Goal: Information Seeking & Learning: Find specific fact

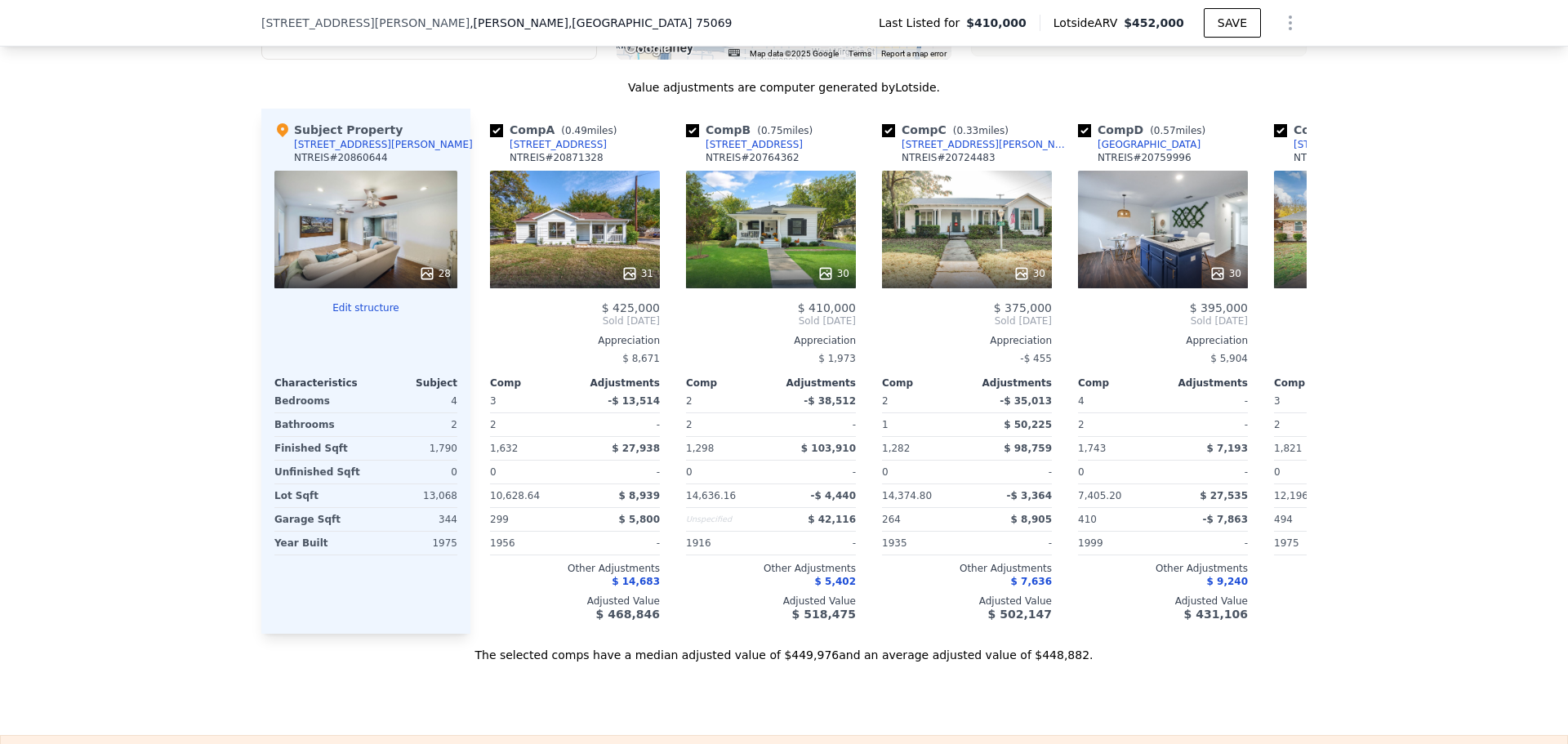
click at [1457, 221] on div "We found 12 sales that match your search Listings provided by NTREIS . Filters …" at bounding box center [784, 195] width 1568 height 937
click at [1369, 275] on div "We found 12 sales that match your search Listings provided by NTREIS . Filters …" at bounding box center [784, 195] width 1568 height 937
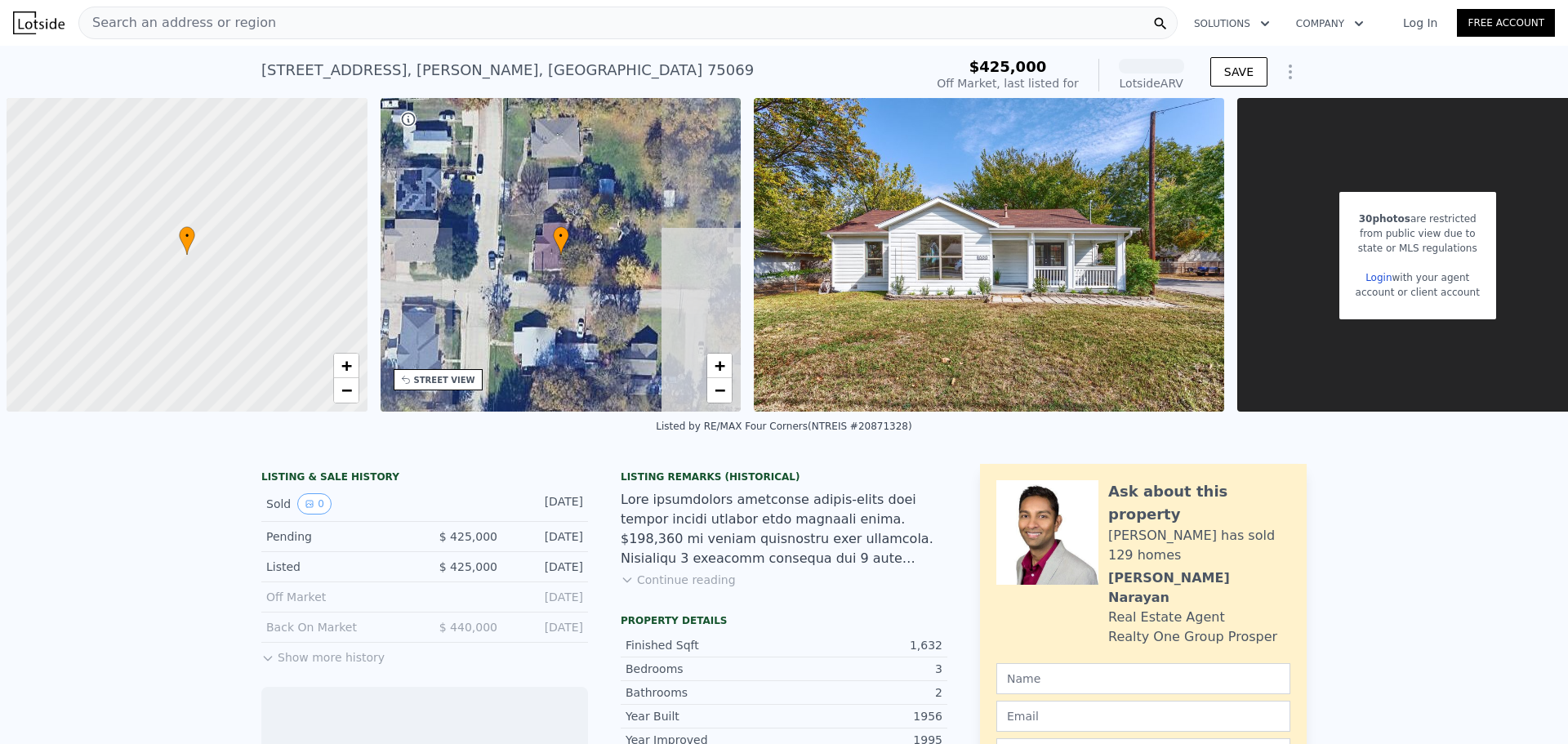
scroll to position [0, 7]
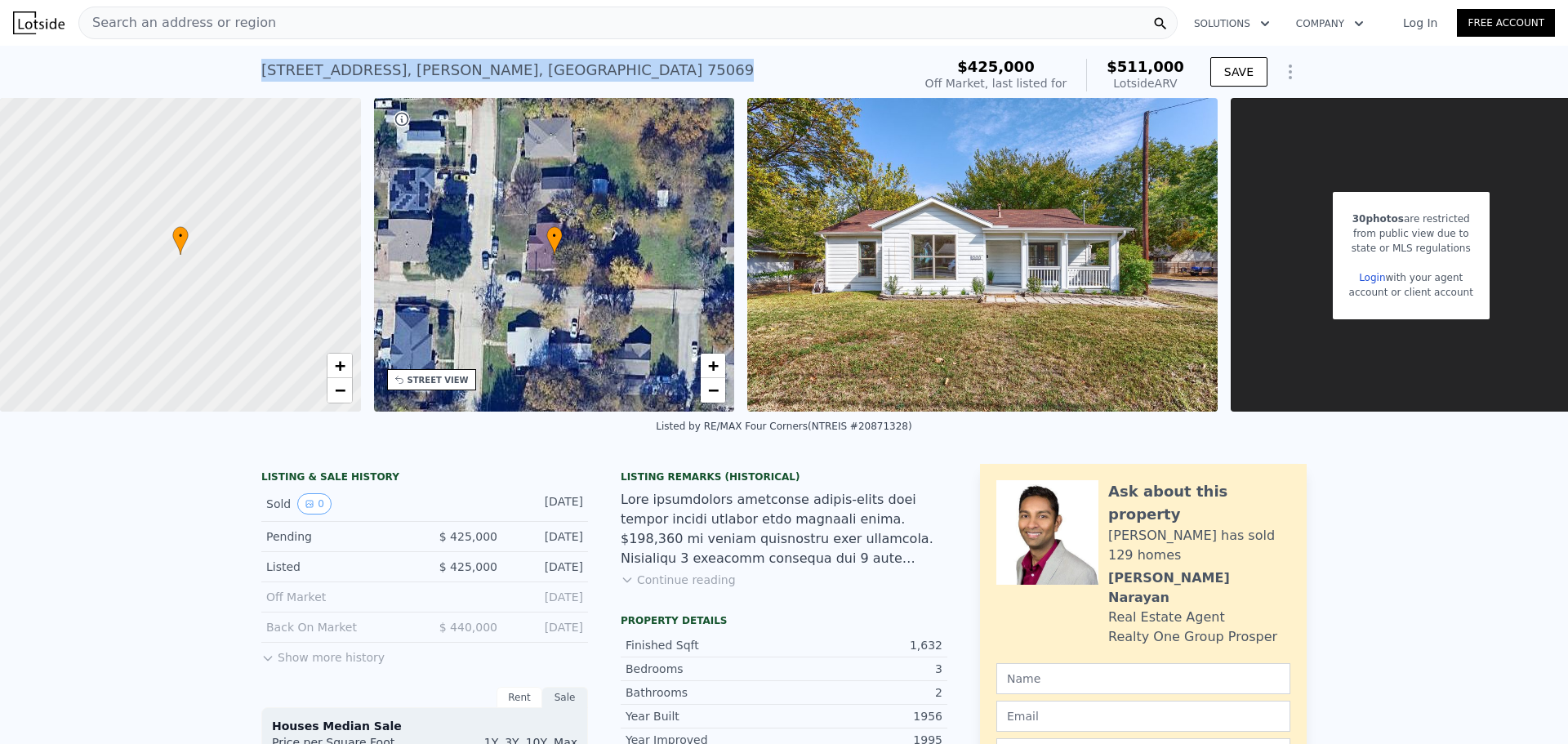
drag, startPoint x: 489, startPoint y: 70, endPoint x: 257, endPoint y: 77, distance: 232.1
click at [261, 77] on div "[STREET_ADDRESS][PERSON_NAME] No sales on record (~ARV $511k )" at bounding box center [584, 75] width 644 height 46
copy div "[STREET_ADDRESS][PERSON_NAME]"
